Goal: Information Seeking & Learning: Learn about a topic

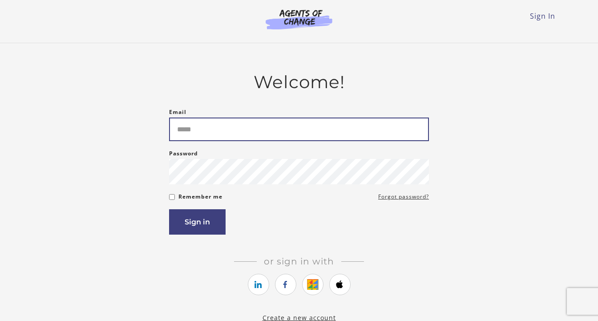
click at [271, 131] on input "Email" at bounding box center [299, 129] width 260 height 24
click at [268, 131] on input "Email" at bounding box center [299, 129] width 260 height 24
type input "*****"
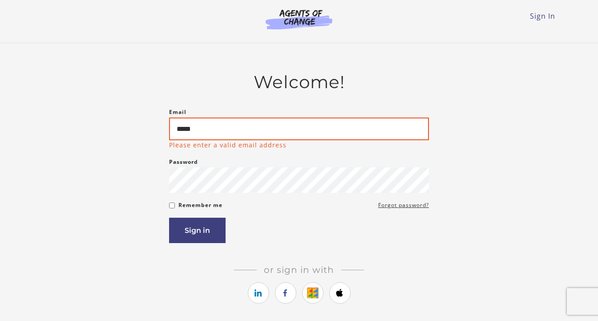
drag, startPoint x: 210, startPoint y: 128, endPoint x: 144, endPoint y: 126, distance: 66.3
click at [144, 126] on div "Welcome! Email ***** Please enter a valid email address Password Password must …" at bounding box center [299, 201] width 520 height 259
type input "**********"
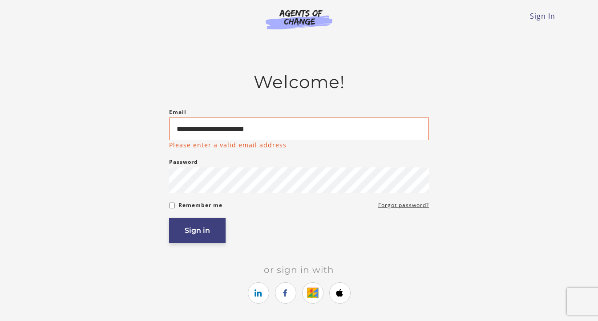
click at [192, 228] on button "Sign in" at bounding box center [197, 230] width 56 height 25
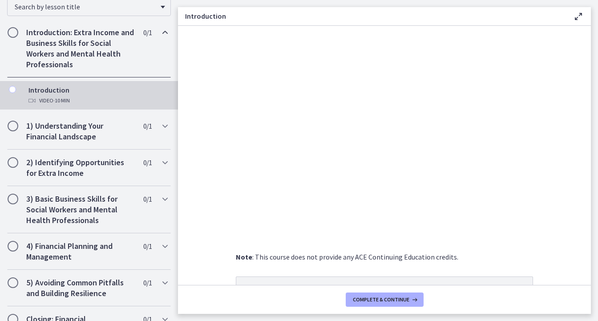
scroll to position [189, 0]
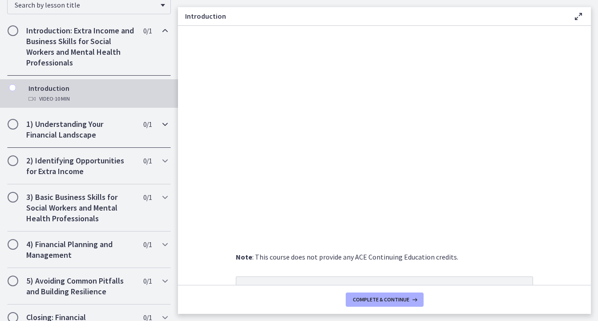
click at [157, 111] on div "1) Understanding Your Financial Landscape 0 / 1 Completed" at bounding box center [89, 129] width 164 height 36
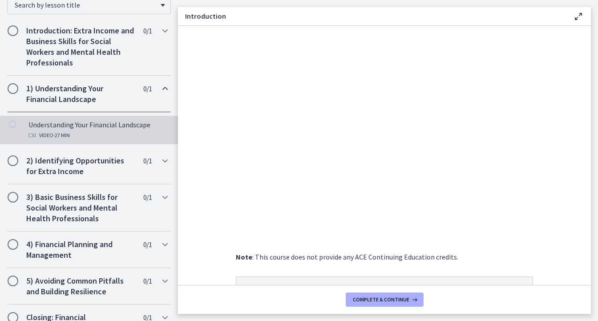
click at [117, 119] on div "Understanding Your Financial Landscape Video · 27 min" at bounding box center [97, 129] width 139 height 21
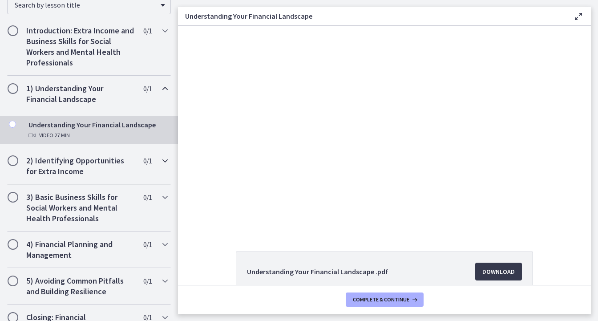
click at [158, 148] on div "2) Identifying Opportunities for Extra Income 0 / 1 Completed" at bounding box center [89, 166] width 164 height 36
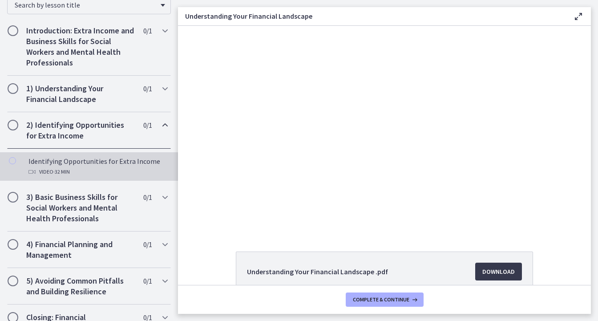
click at [84, 156] on div "Identifying Opportunities for Extra Income Video · 32 min" at bounding box center [97, 166] width 139 height 21
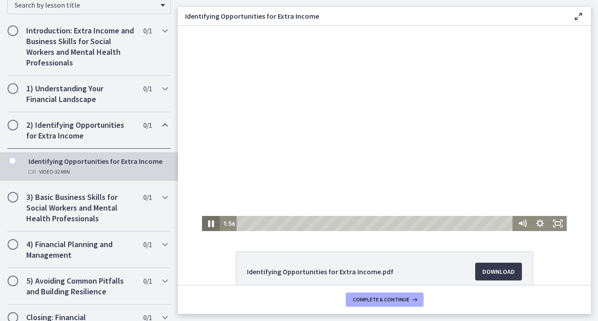
click at [209, 221] on icon "Pause" at bounding box center [211, 223] width 6 height 7
click at [215, 225] on icon "Play Video" at bounding box center [211, 223] width 21 height 18
click at [255, 223] on div "1:22" at bounding box center [376, 223] width 266 height 15
click at [213, 222] on icon "Pause" at bounding box center [211, 224] width 5 height 6
